Goal: Transaction & Acquisition: Purchase product/service

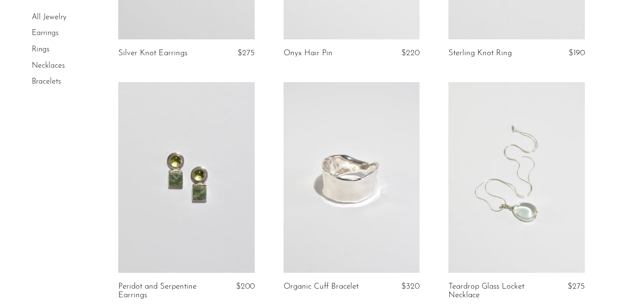
scroll to position [982, 0]
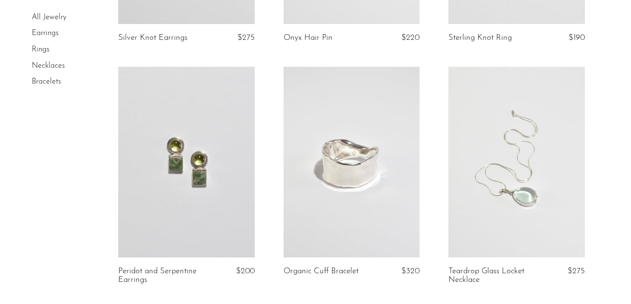
click at [540, 161] on link at bounding box center [516, 162] width 136 height 191
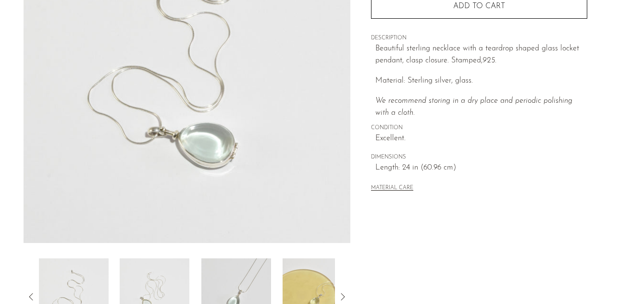
scroll to position [252, 0]
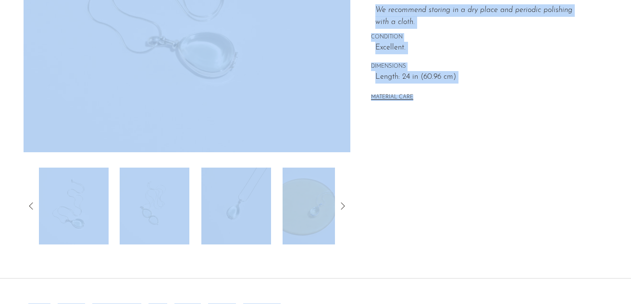
drag, startPoint x: 627, startPoint y: 19, endPoint x: 609, endPoint y: 307, distance: 288.3
click at [233, 228] on img at bounding box center [236, 206] width 70 height 77
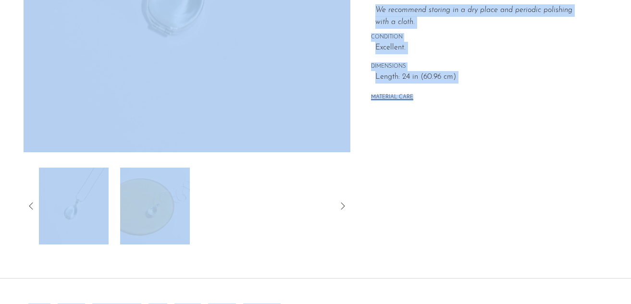
click at [266, 223] on div at bounding box center [187, 206] width 296 height 77
click at [223, 222] on div at bounding box center [187, 206] width 296 height 77
click at [148, 214] on img at bounding box center [155, 206] width 70 height 77
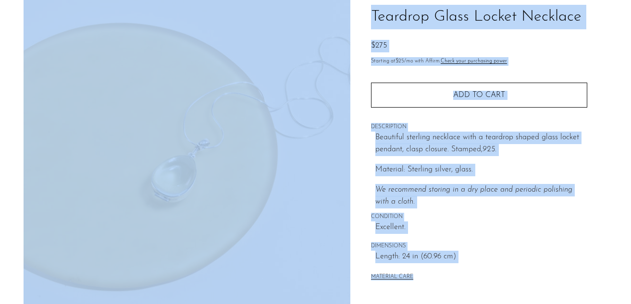
scroll to position [47, 0]
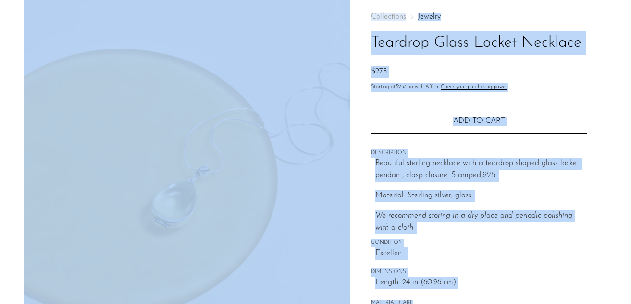
click at [609, 76] on article "Teardrop Glass Locket Necklace $275" at bounding box center [315, 224] width 615 height 453
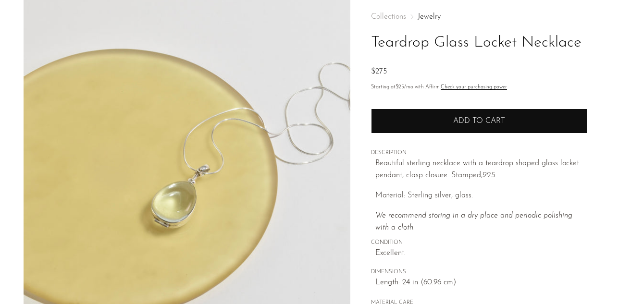
click at [496, 122] on span "Add to cart" at bounding box center [479, 121] width 52 height 8
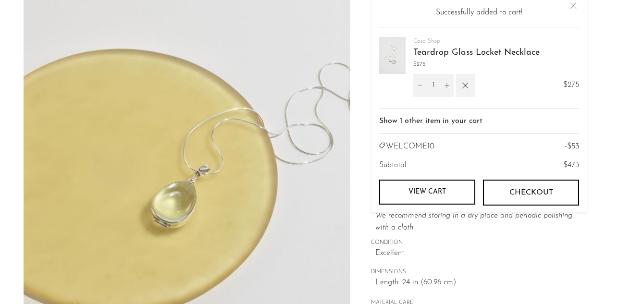
click at [552, 265] on div "Collections Jewelry Teardrop Glass Locket Necklace $275 Starting at $25 /mo wit…" at bounding box center [479, 161] width 216 height 327
